Goal: Transaction & Acquisition: Purchase product/service

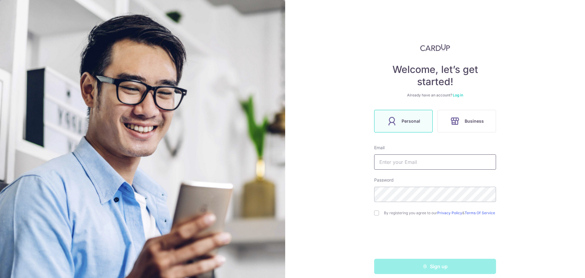
click at [425, 164] on input "text" at bounding box center [435, 161] width 122 height 15
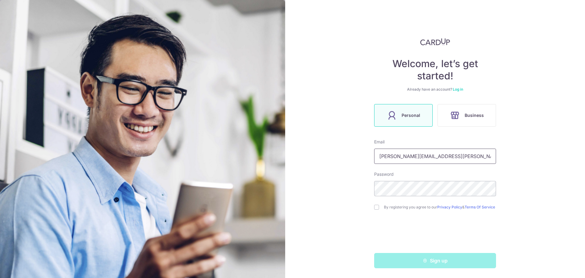
type input "[PERSON_NAME][EMAIL_ADDRESS][PERSON_NAME][DOMAIN_NAME]"
click at [374, 205] on input "checkbox" at bounding box center [376, 207] width 5 height 5
checkbox input "true"
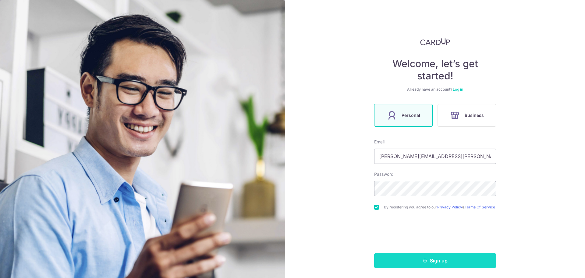
click at [450, 256] on button "Sign up" at bounding box center [435, 260] width 122 height 15
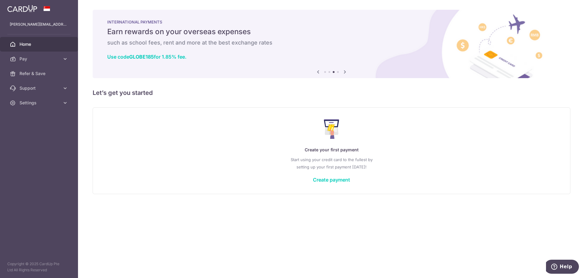
click at [347, 73] on icon at bounding box center [344, 72] width 7 height 8
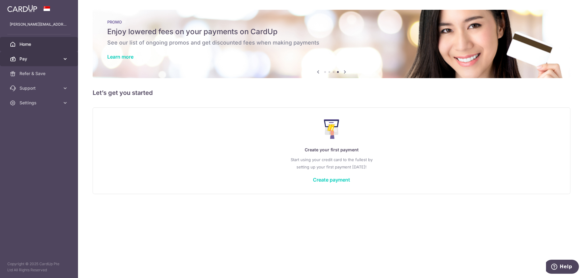
click at [64, 59] on icon at bounding box center [65, 59] width 6 height 6
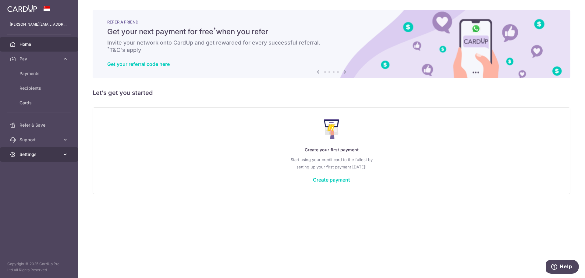
click at [66, 156] on icon at bounding box center [65, 154] width 6 height 6
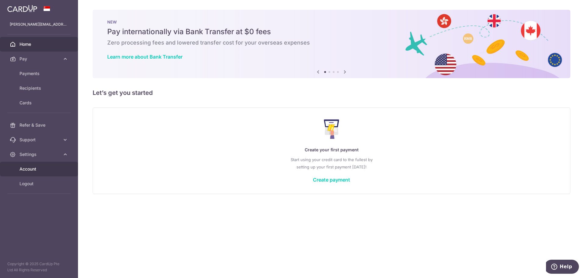
click at [54, 167] on span "Account" at bounding box center [40, 169] width 40 height 6
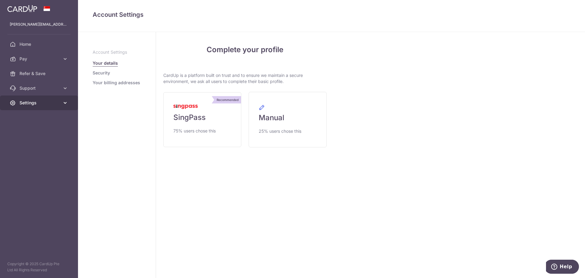
click at [66, 102] on icon at bounding box center [65, 103] width 6 height 6
click at [59, 117] on span "Account" at bounding box center [40, 117] width 40 height 6
click at [65, 56] on icon at bounding box center [65, 59] width 6 height 6
click at [59, 75] on span "Payments" at bounding box center [40, 73] width 40 height 6
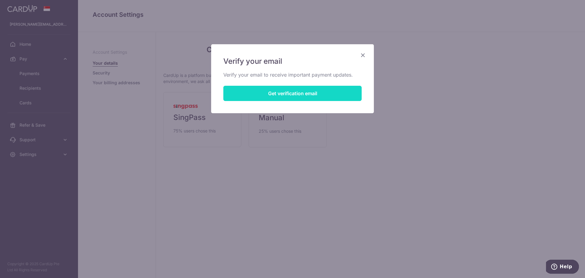
click at [306, 94] on button "Get verification email" at bounding box center [292, 93] width 138 height 15
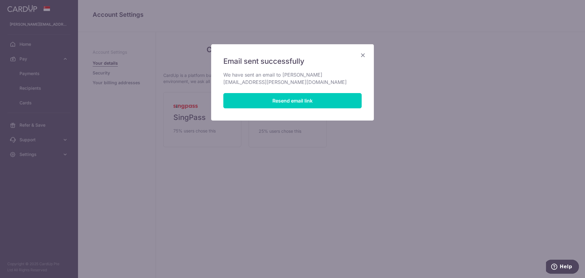
click at [363, 55] on icon "Close" at bounding box center [362, 55] width 7 height 8
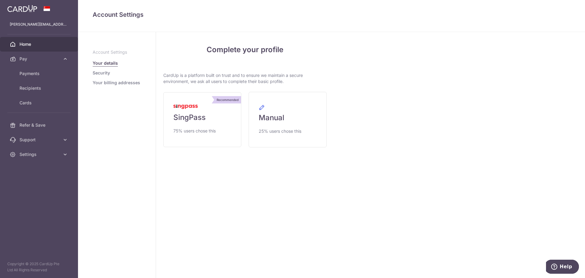
click at [30, 42] on span "Home" at bounding box center [40, 44] width 40 height 6
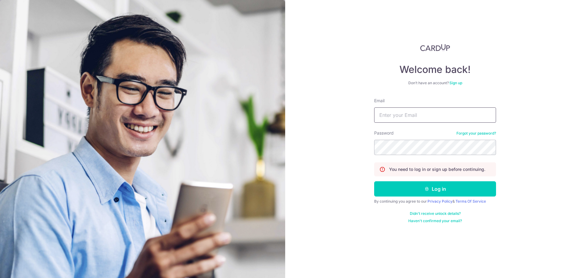
click at [420, 109] on input "Email" at bounding box center [435, 114] width 122 height 15
type input "evelyn.lau.bluemoon@gmail.com"
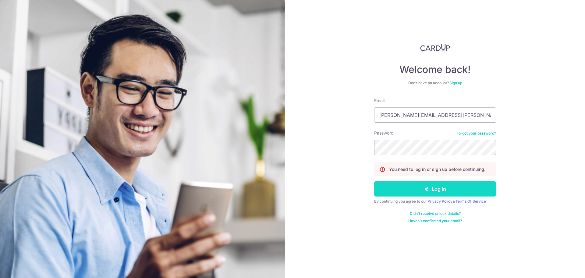
click at [427, 188] on icon "submit" at bounding box center [427, 188] width 5 height 5
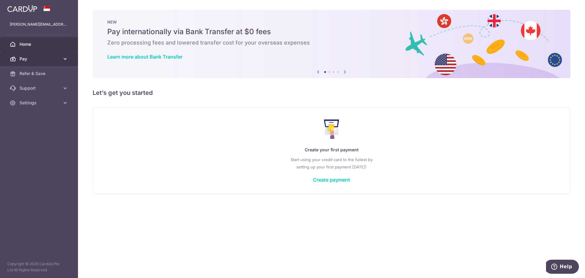
click at [48, 54] on link "Pay" at bounding box center [39, 59] width 78 height 15
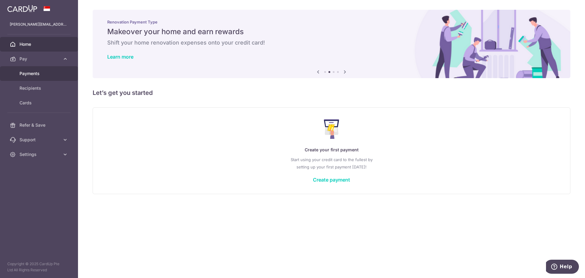
click at [41, 70] on link "Payments" at bounding box center [39, 73] width 78 height 15
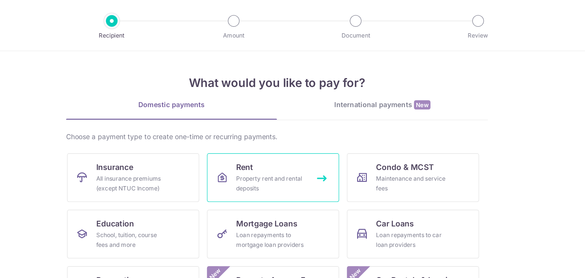
click at [295, 115] on div "Property rent and rental deposits" at bounding box center [289, 115] width 44 height 12
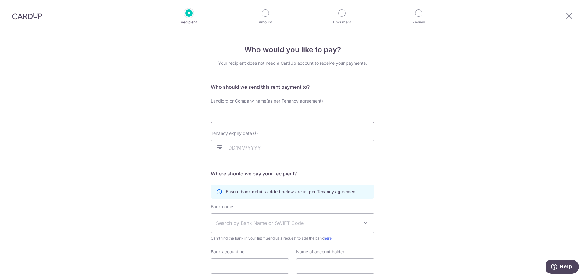
click at [276, 114] on input "Landlord or Company name(as per Tenancy agreement)" at bounding box center [292, 115] width 163 height 15
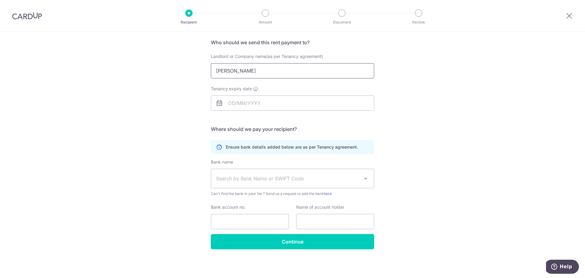
scroll to position [44, 0]
type input "Melvin"
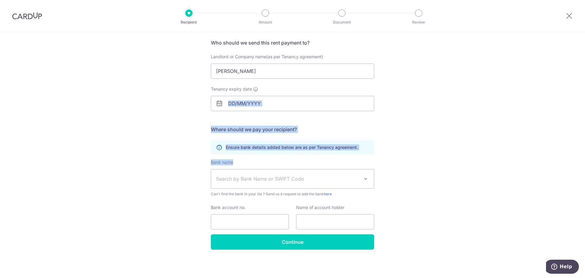
scroll to position [0, 0]
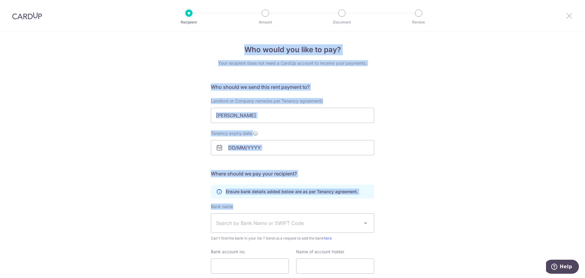
click at [570, 16] on icon at bounding box center [569, 16] width 7 height 8
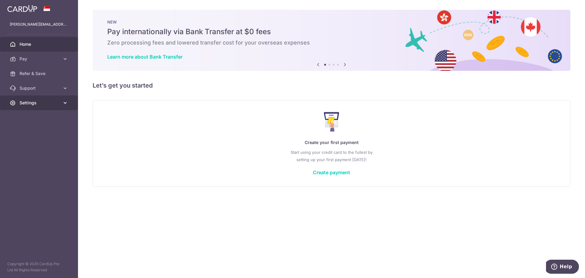
click at [44, 102] on span "Settings" at bounding box center [40, 103] width 40 height 6
click at [25, 129] on span "Logout" at bounding box center [40, 132] width 40 height 6
